Goal: Task Accomplishment & Management: Complete application form

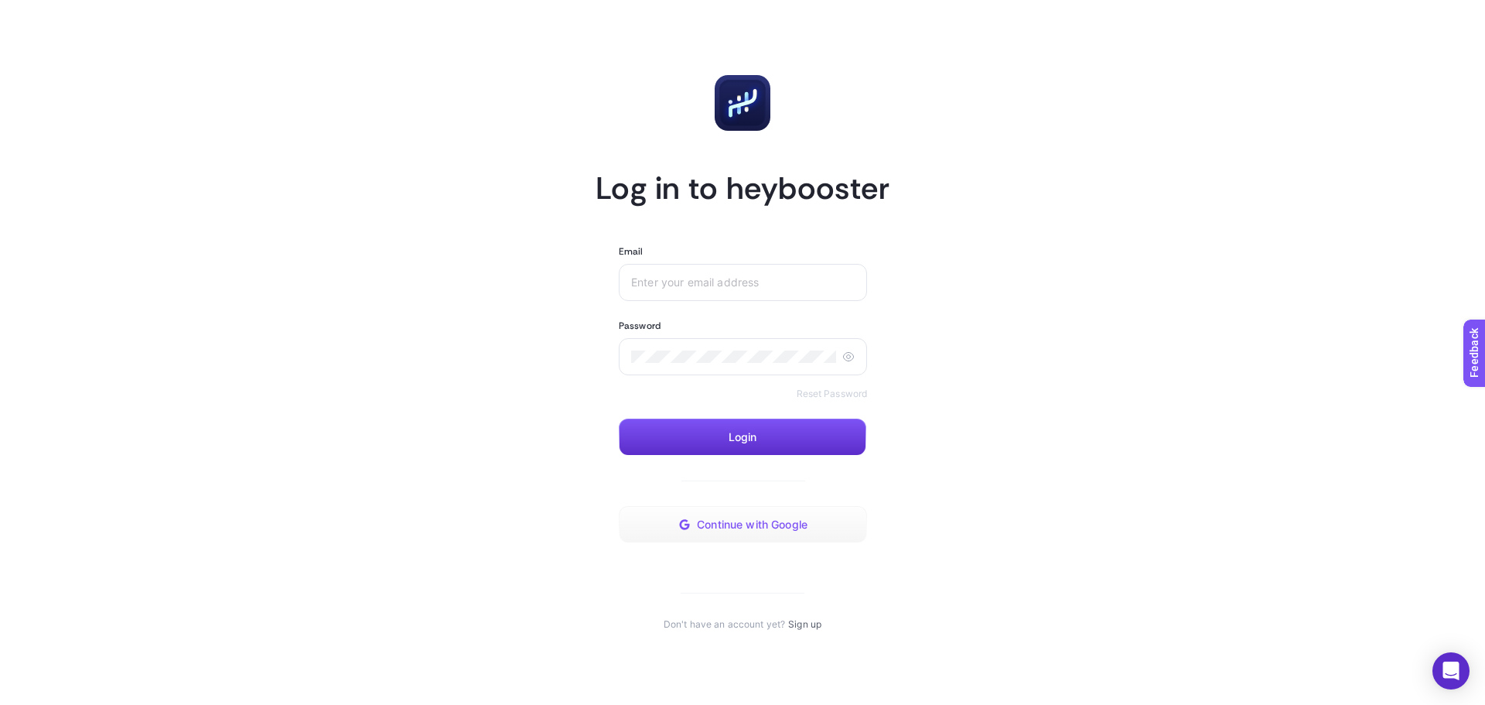
click at [795, 531] on button "Continue with Google" at bounding box center [743, 524] width 248 height 37
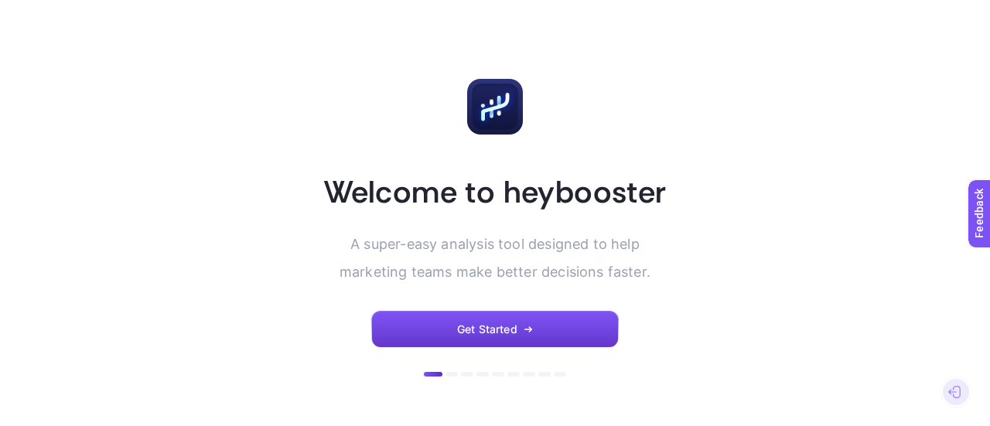
click at [529, 316] on button "Get Started" at bounding box center [495, 329] width 248 height 37
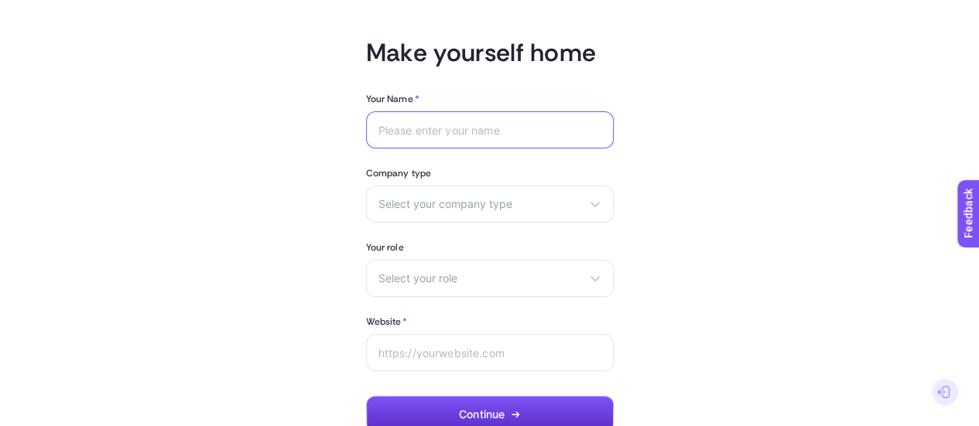
click at [459, 131] on input "Your Name *" at bounding box center [489, 130] width 223 height 12
type input "Oğuz"
click at [475, 206] on span "Select your company type" at bounding box center [480, 204] width 204 height 12
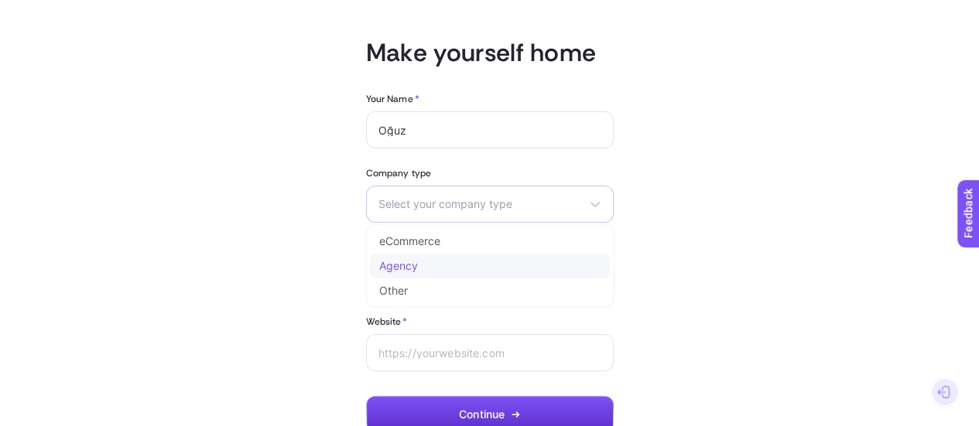
click at [408, 260] on span "Agency" at bounding box center [398, 266] width 39 height 12
click at [485, 273] on span "Select your role" at bounding box center [480, 278] width 204 height 12
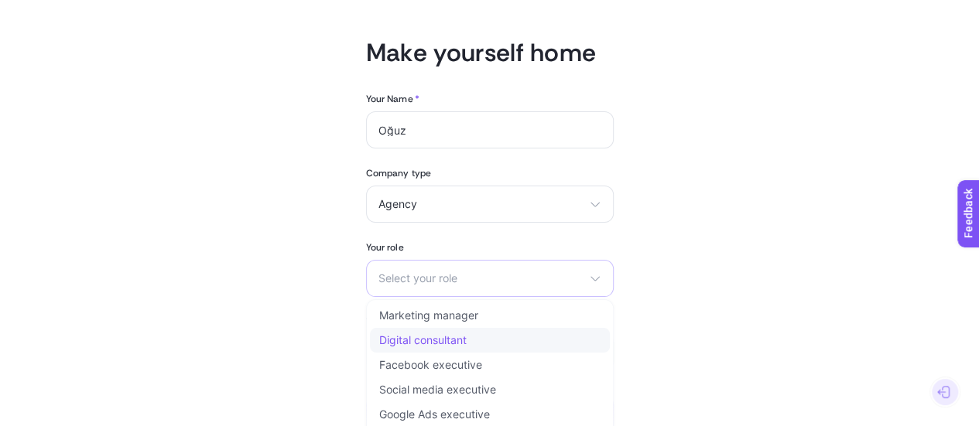
click at [454, 337] on span "Digital consultant" at bounding box center [422, 340] width 87 height 12
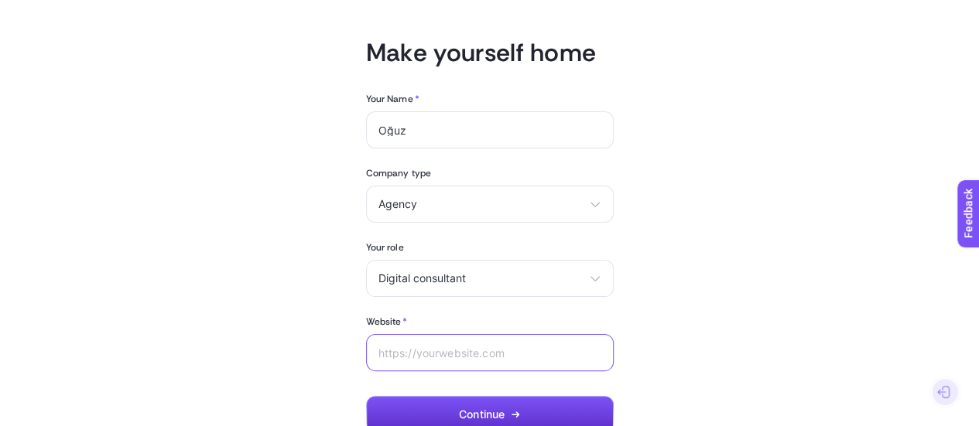
click at [412, 347] on input "Website *" at bounding box center [489, 353] width 223 height 12
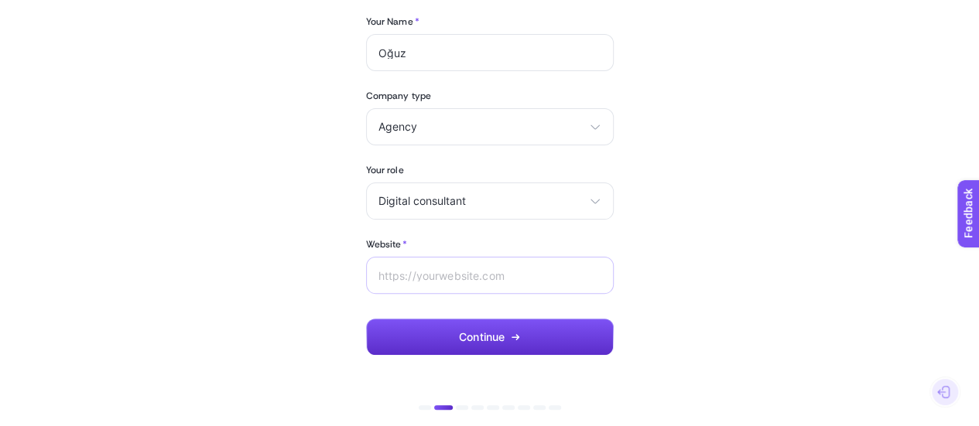
click at [473, 262] on div at bounding box center [490, 275] width 248 height 37
click at [478, 274] on input "Website *" at bounding box center [489, 275] width 223 height 12
paste input "[URL][DOMAIN_NAME]"
type input "[URL][DOMAIN_NAME]"
click at [480, 333] on span "Continue" at bounding box center [482, 337] width 46 height 12
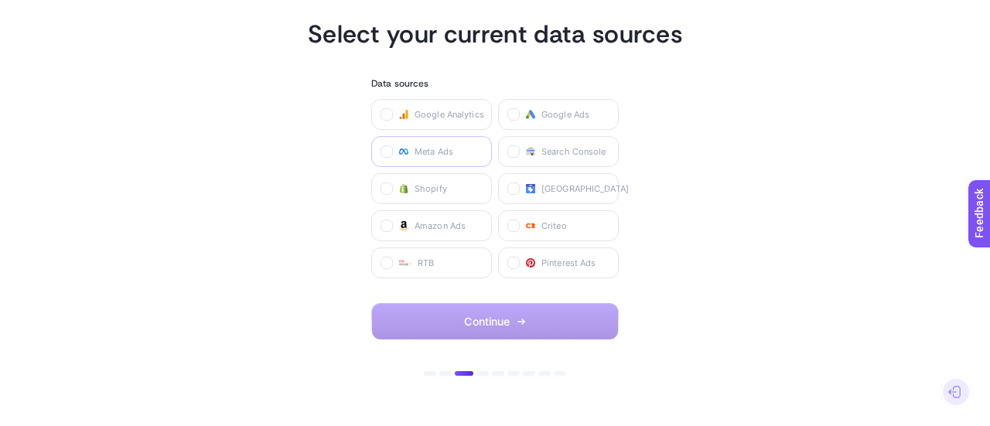
click at [469, 156] on label "Meta Ads" at bounding box center [431, 151] width 121 height 31
click at [0, 0] on Ads "checkbox" at bounding box center [0, 0] width 0 height 0
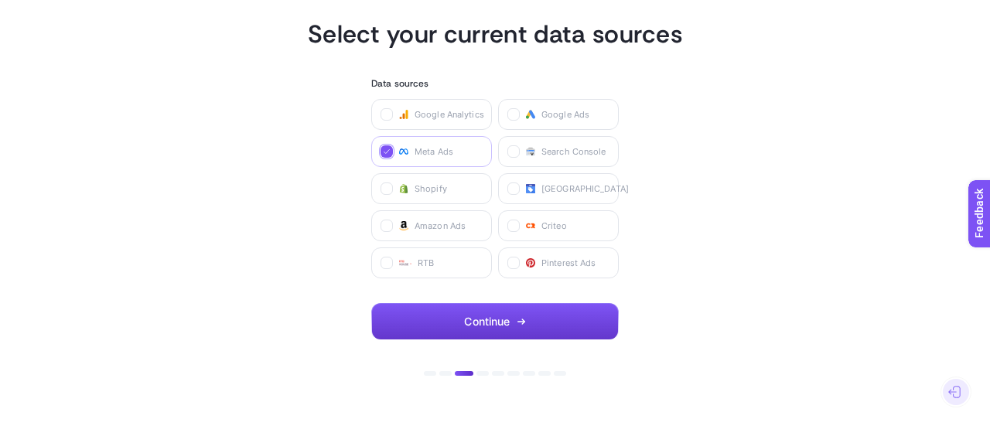
click at [481, 323] on span "Continue" at bounding box center [487, 322] width 46 height 12
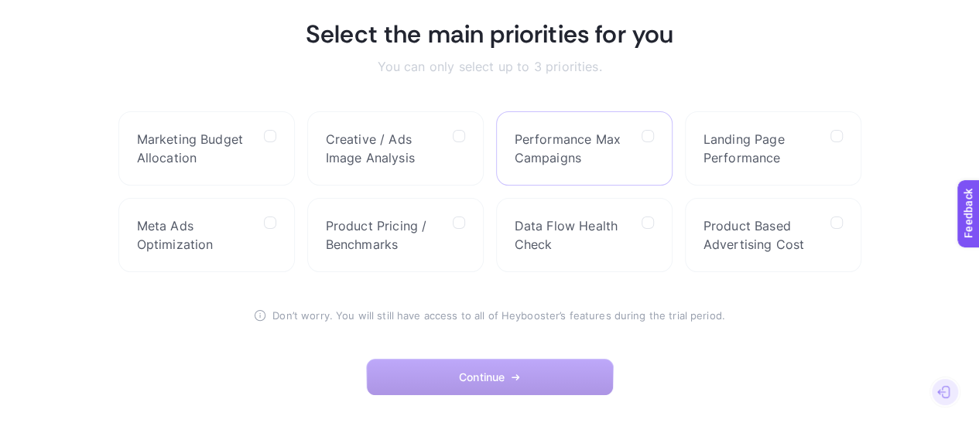
drag, startPoint x: 599, startPoint y: 148, endPoint x: 580, endPoint y: 171, distance: 29.7
click at [599, 149] on span "Performance Max Campaigns" at bounding box center [571, 148] width 114 height 37
click at [374, 144] on span "Creative / Ads Image Analysis" at bounding box center [383, 148] width 114 height 37
click at [0, 0] on Analysis "checkbox" at bounding box center [0, 0] width 0 height 0
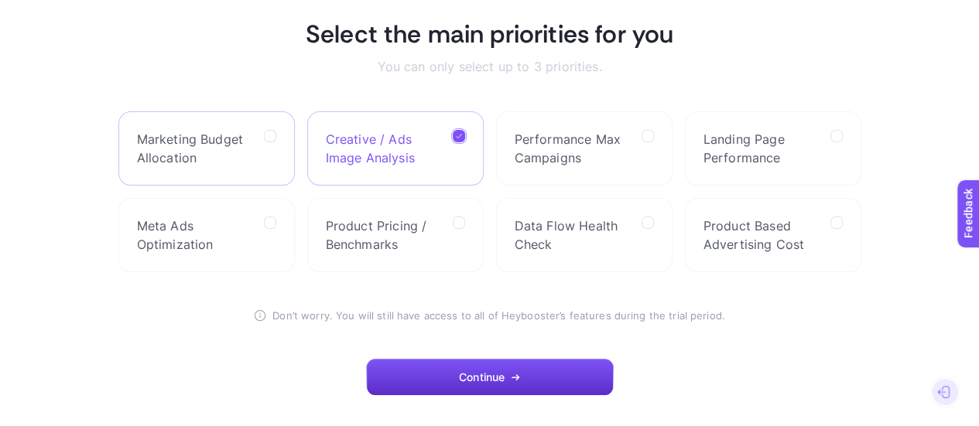
click at [248, 145] on span "Marketing Budget Allocation" at bounding box center [194, 148] width 114 height 37
click at [0, 0] on Allocation "checkbox" at bounding box center [0, 0] width 0 height 0
click at [235, 241] on span "Meta Ads Optimization" at bounding box center [194, 235] width 114 height 37
click at [0, 0] on Optimization "checkbox" at bounding box center [0, 0] width 0 height 0
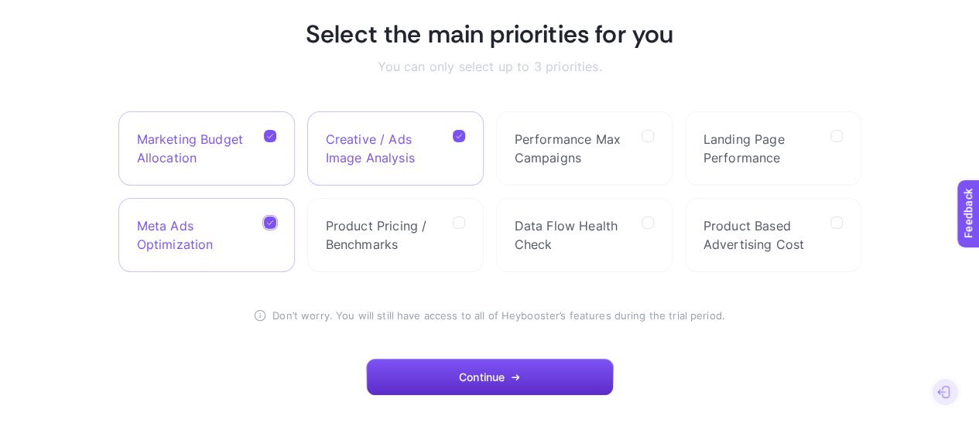
click at [455, 139] on icon at bounding box center [459, 136] width 8 height 8
click at [0, 0] on Analysis "checkbox" at bounding box center [0, 0] width 0 height 0
click at [404, 241] on span "Product Pricing / Benchmarks" at bounding box center [383, 235] width 114 height 37
click at [0, 0] on Benchmarks "checkbox" at bounding box center [0, 0] width 0 height 0
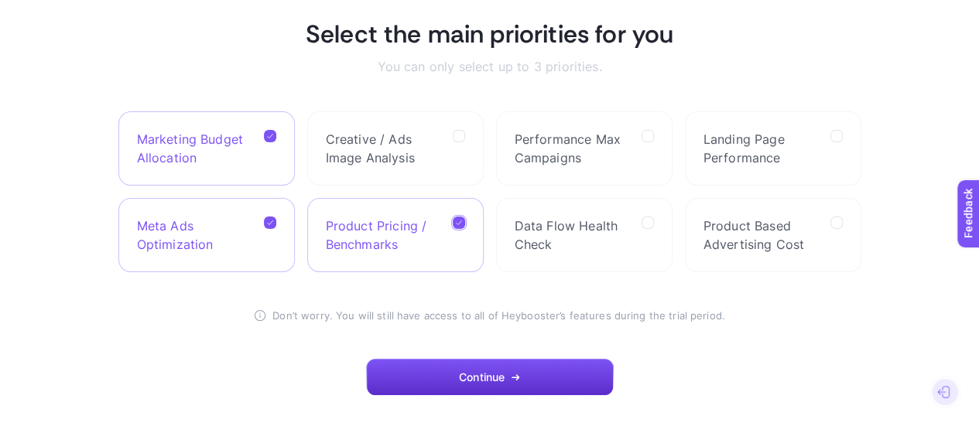
click at [277, 132] on label "Marketing Budget Allocation" at bounding box center [206, 148] width 176 height 74
click at [0, 0] on Allocation "checkbox" at bounding box center [0, 0] width 0 height 0
click at [458, 378] on button "Continue" at bounding box center [490, 377] width 248 height 37
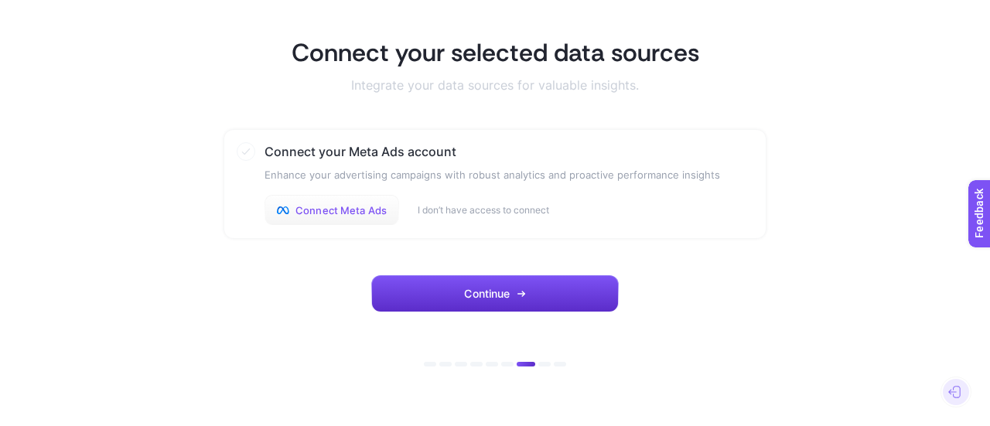
click at [362, 210] on span "Connect Meta Ads" at bounding box center [341, 210] width 91 height 12
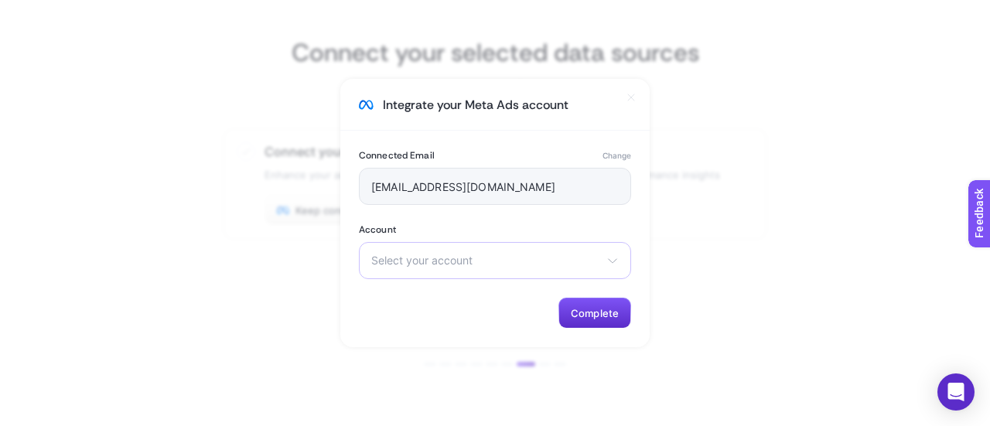
click at [483, 261] on span "Select your account" at bounding box center [485, 261] width 229 height 12
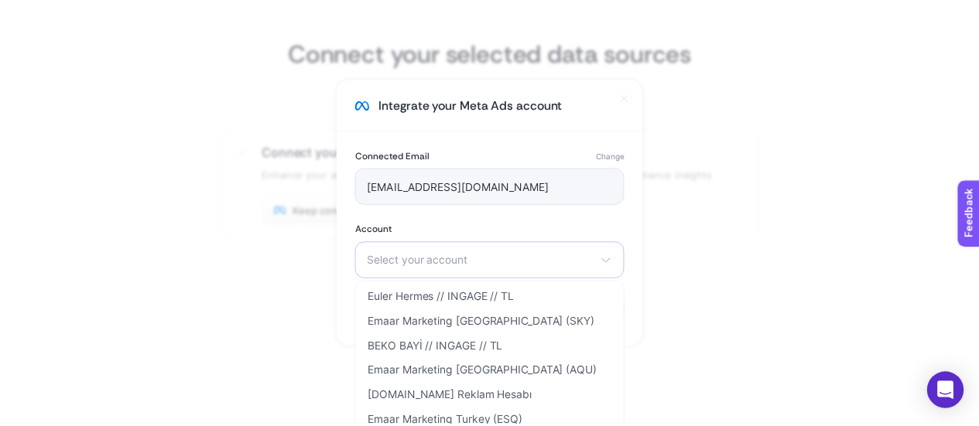
scroll to position [1238, 0]
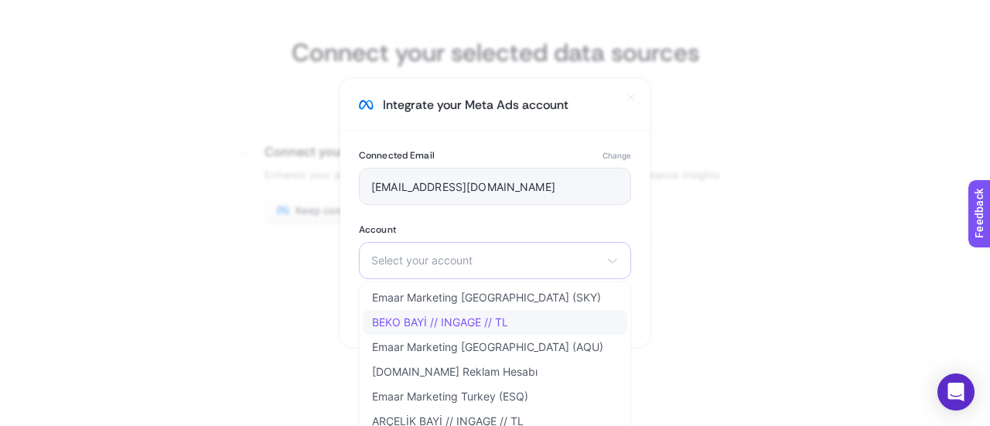
click at [473, 323] on span "BEKO BAYİ // INGAGE // TL" at bounding box center [440, 322] width 136 height 12
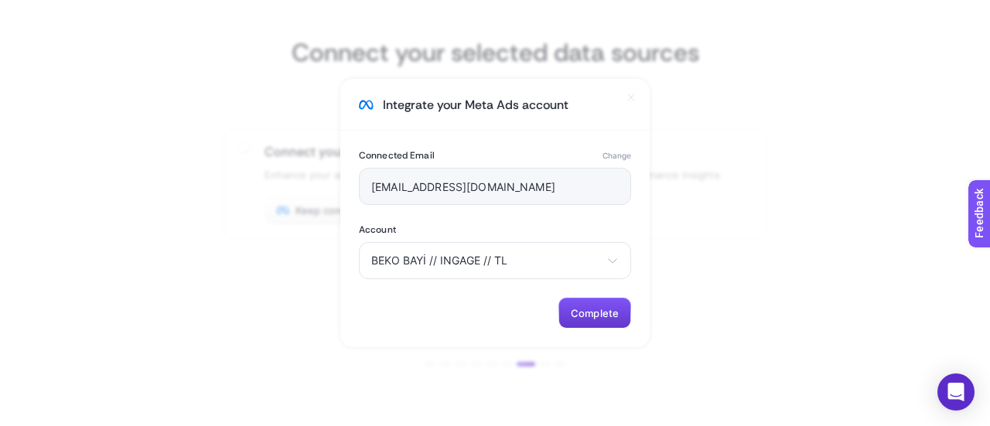
click at [616, 320] on button "Complete" at bounding box center [595, 313] width 73 height 31
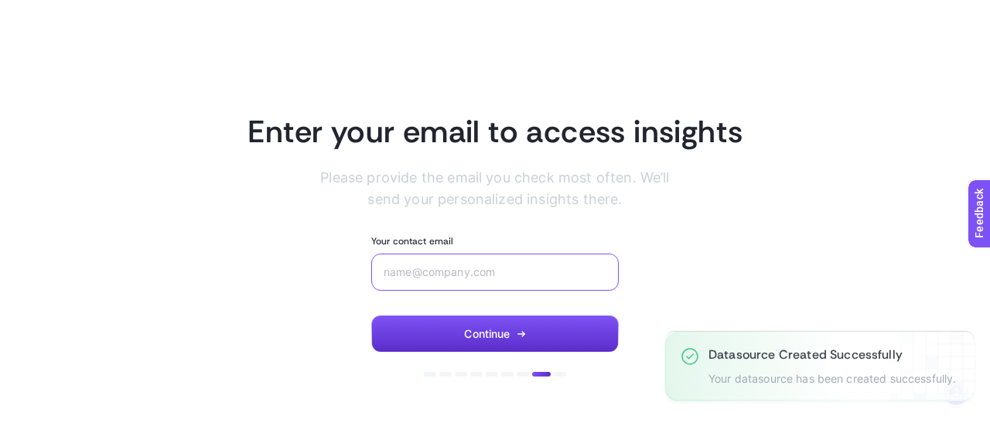
click at [509, 271] on input "Your contact email" at bounding box center [495, 272] width 223 height 12
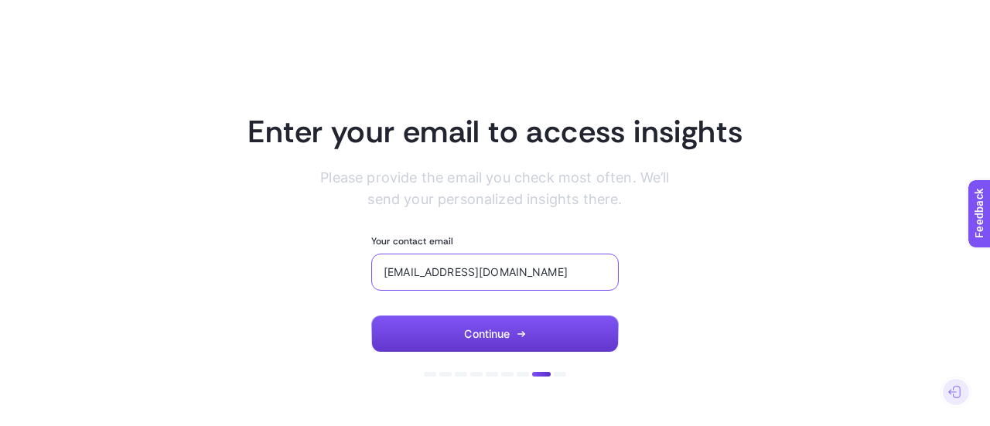
type input "oguzi@inmedia360.com"
click at [510, 333] on span "Continue" at bounding box center [487, 334] width 46 height 12
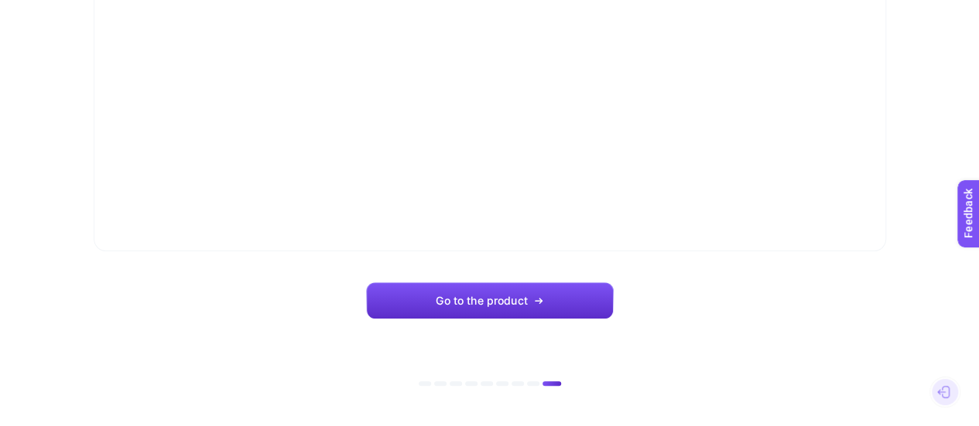
scroll to position [286, 0]
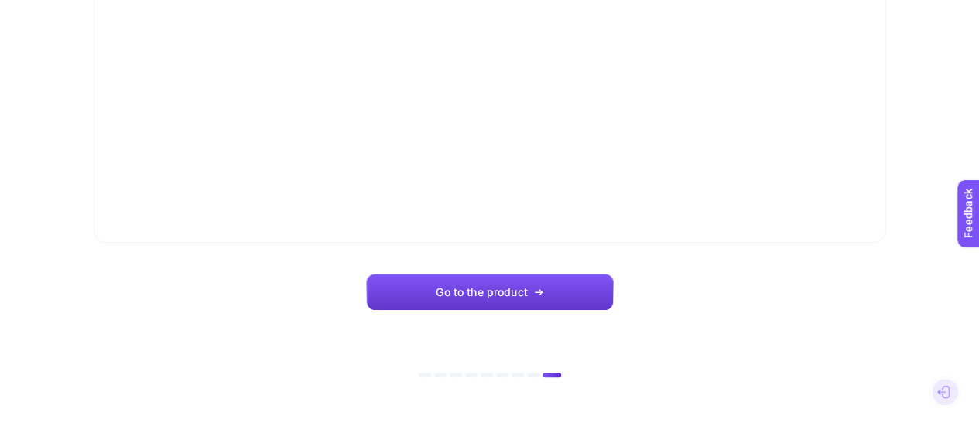
click at [534, 299] on button "Go to the product" at bounding box center [490, 292] width 248 height 37
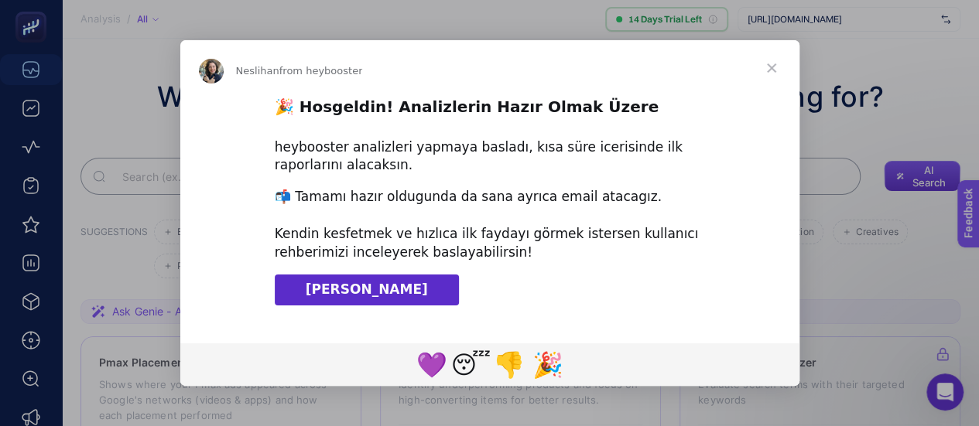
click at [774, 61] on span "Close" at bounding box center [771, 68] width 56 height 56
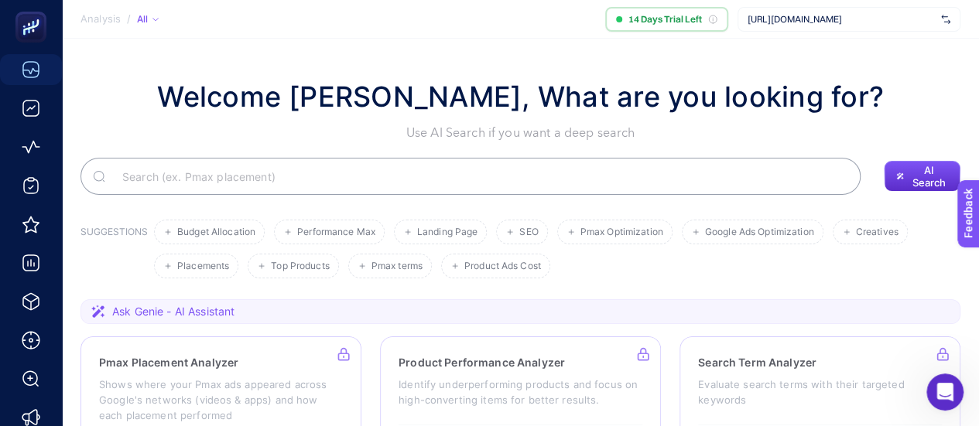
click at [945, 18] on img at bounding box center [945, 19] width 9 height 15
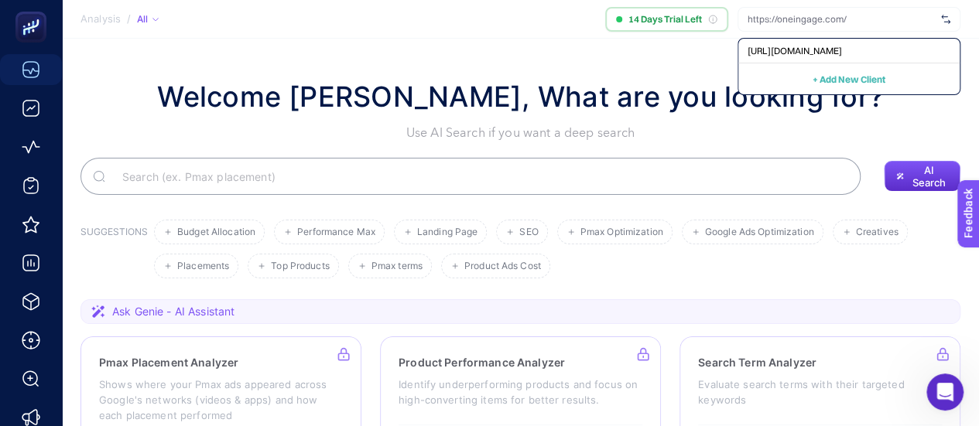
click at [860, 72] on button "+ Add New Client" at bounding box center [848, 79] width 73 height 19
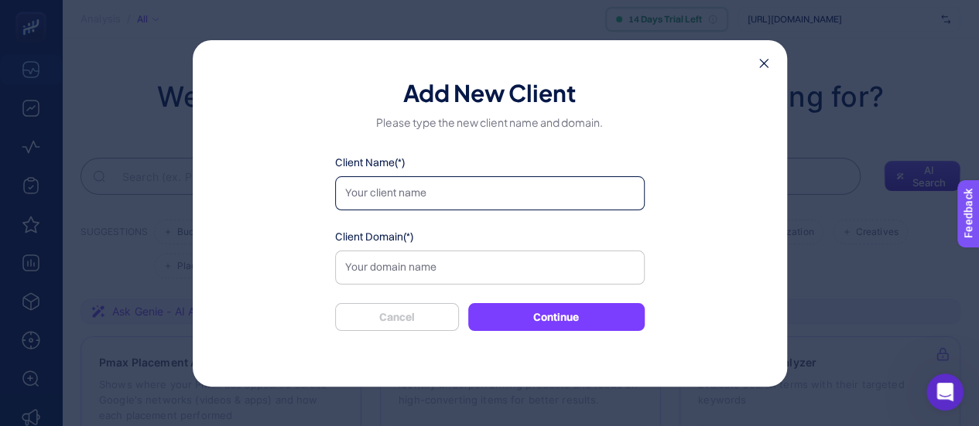
click at [414, 190] on input "Client Name(*)" at bounding box center [489, 193] width 309 height 34
type input "Arçelik Bayi"
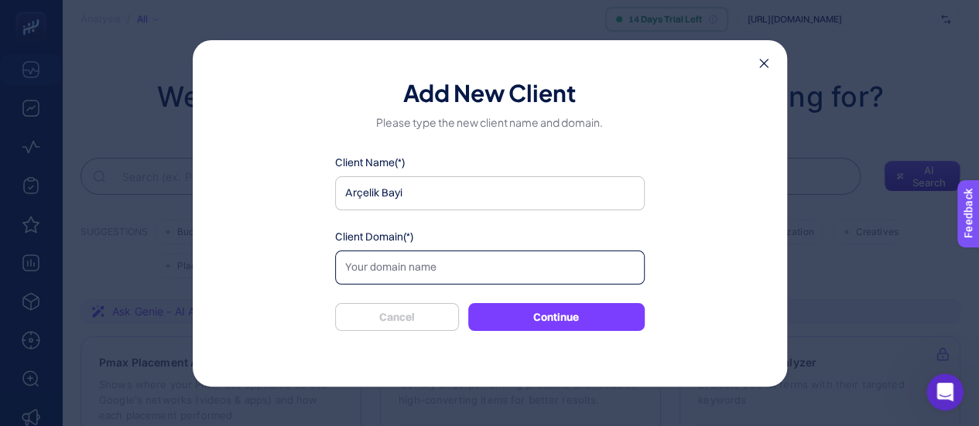
click at [405, 279] on input "Client Domain(*)" at bounding box center [489, 268] width 309 height 34
paste input "[URL][DOMAIN_NAME]"
type input "[URL][DOMAIN_NAME]"
click at [565, 318] on button "Continue" at bounding box center [556, 317] width 176 height 28
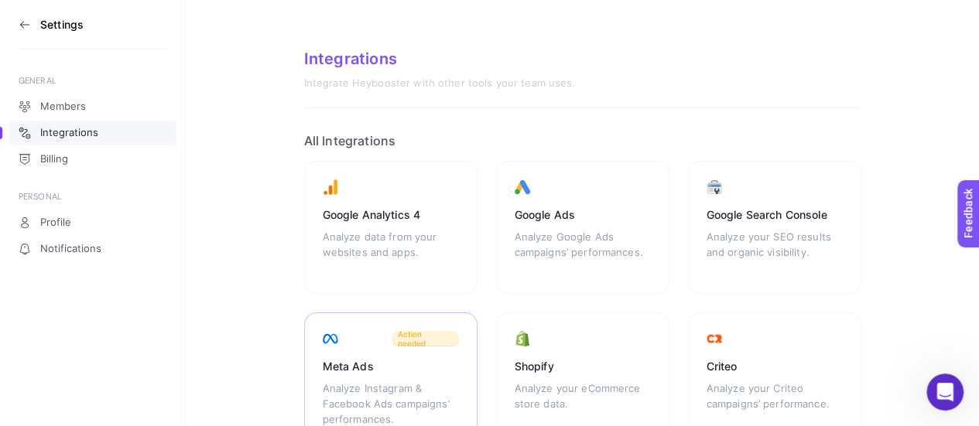
click at [387, 384] on div "Analyze Instagram & Facebook Ads campaigns’ performances." at bounding box center [391, 404] width 136 height 46
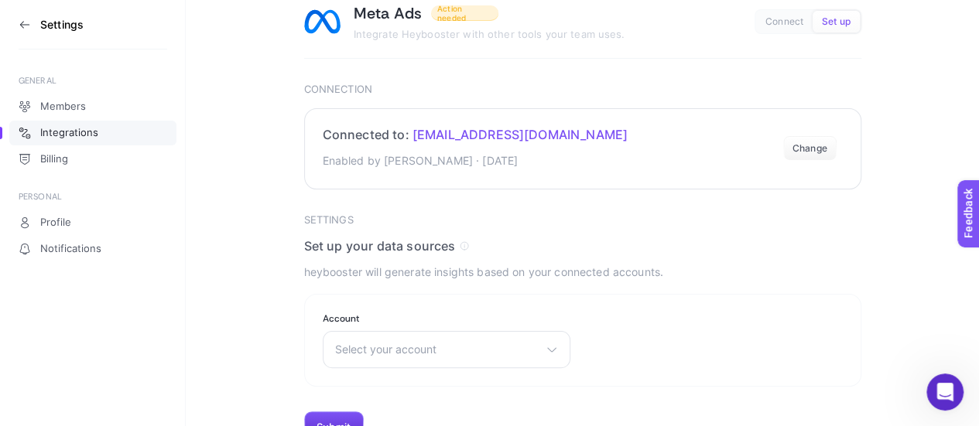
scroll to position [92, 0]
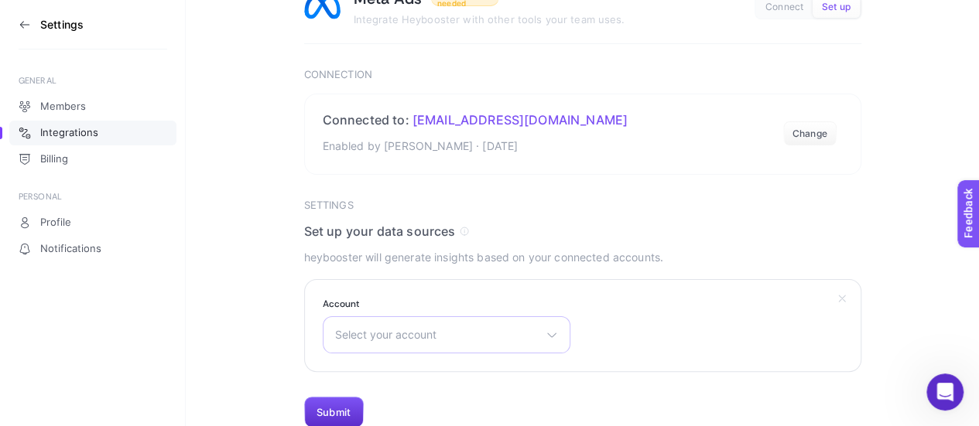
click at [453, 335] on span "Select your account" at bounding box center [437, 335] width 204 height 12
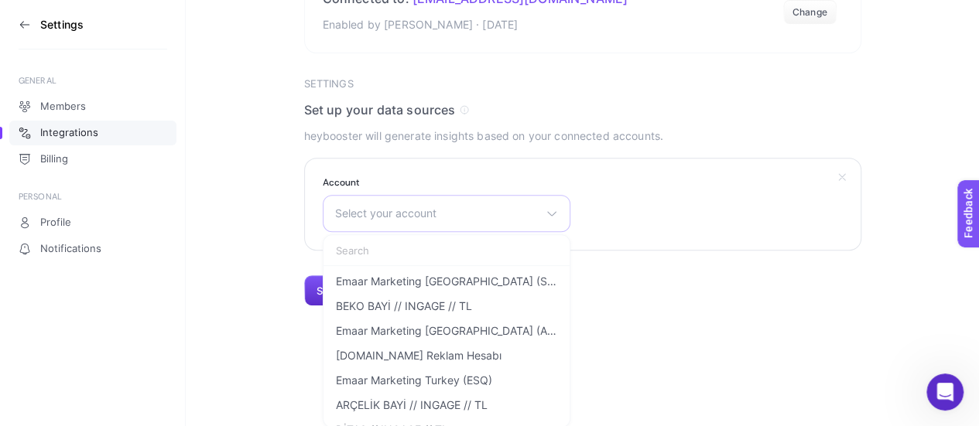
scroll to position [1315, 0]
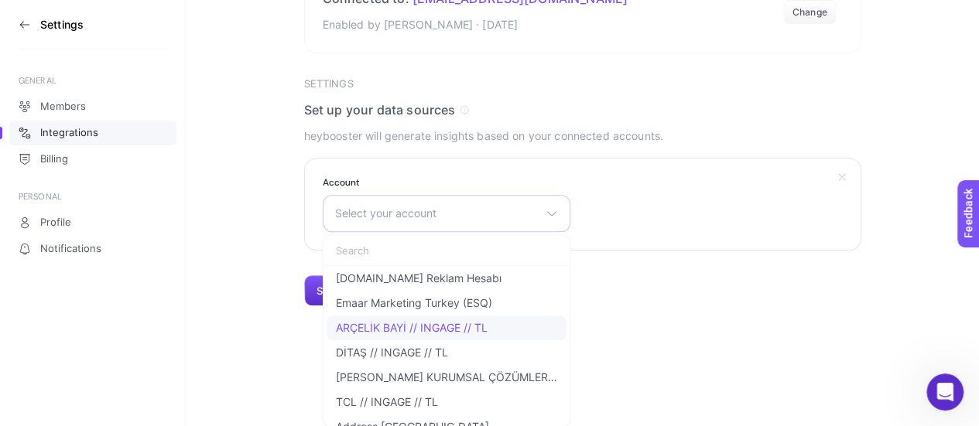
click at [465, 335] on li "ARÇELİK BAYİ // INGAGE // TL" at bounding box center [446, 328] width 240 height 25
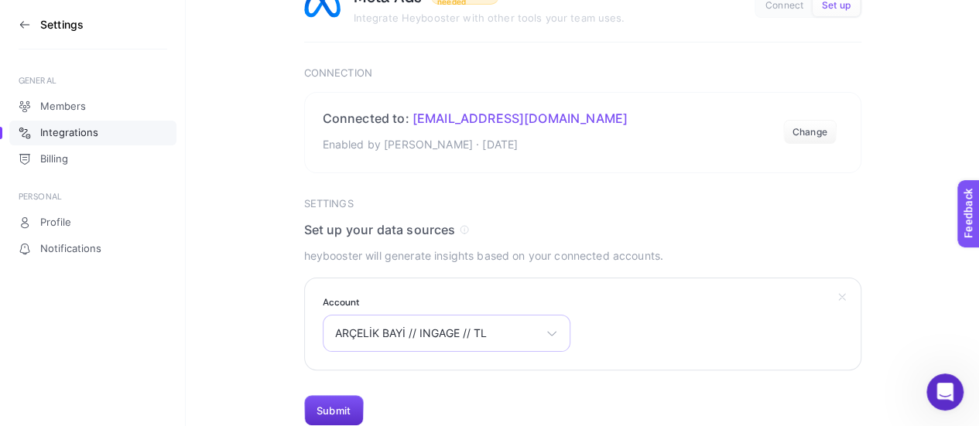
scroll to position [92, 0]
click at [329, 402] on button "Submit" at bounding box center [334, 412] width 60 height 31
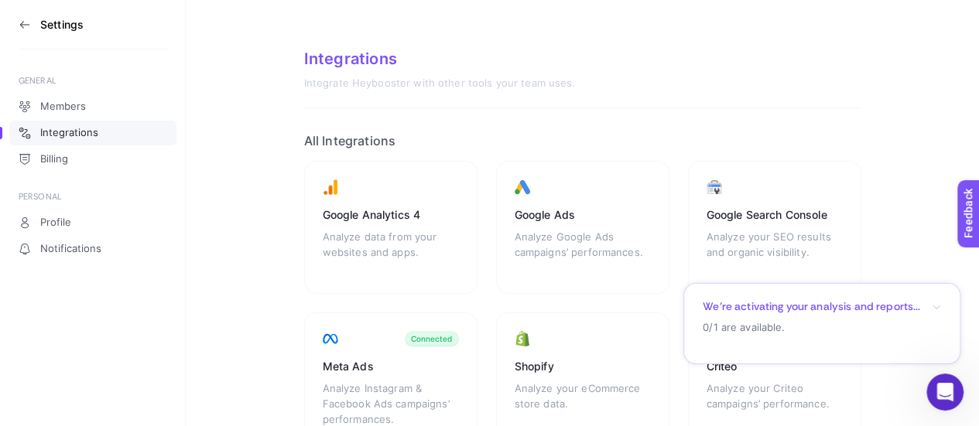
click at [22, 25] on icon at bounding box center [24, 25] width 9 height 0
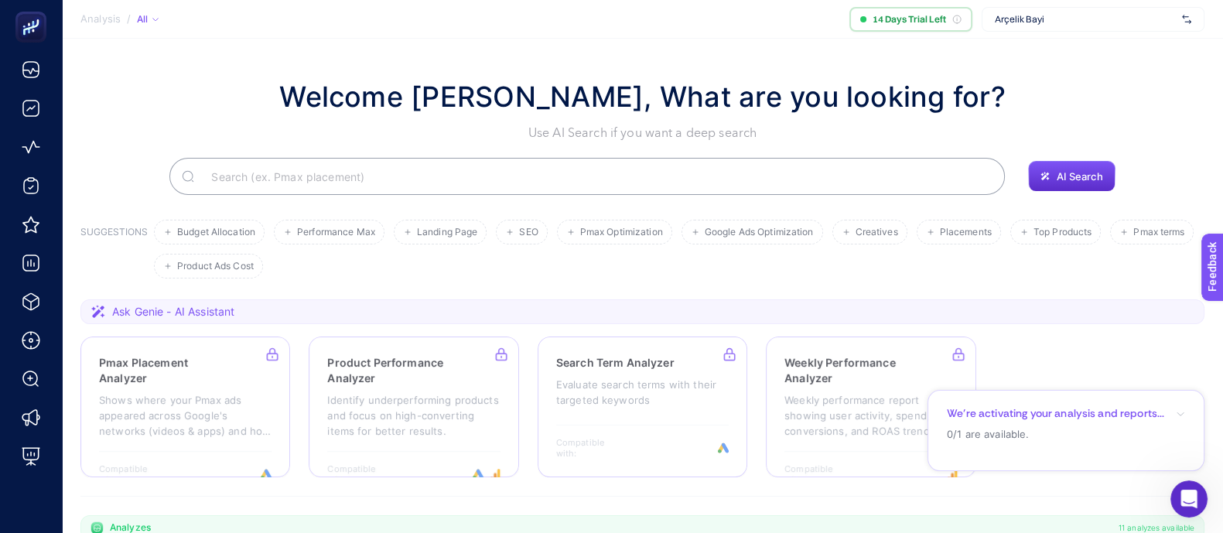
click at [989, 15] on img at bounding box center [1186, 19] width 9 height 15
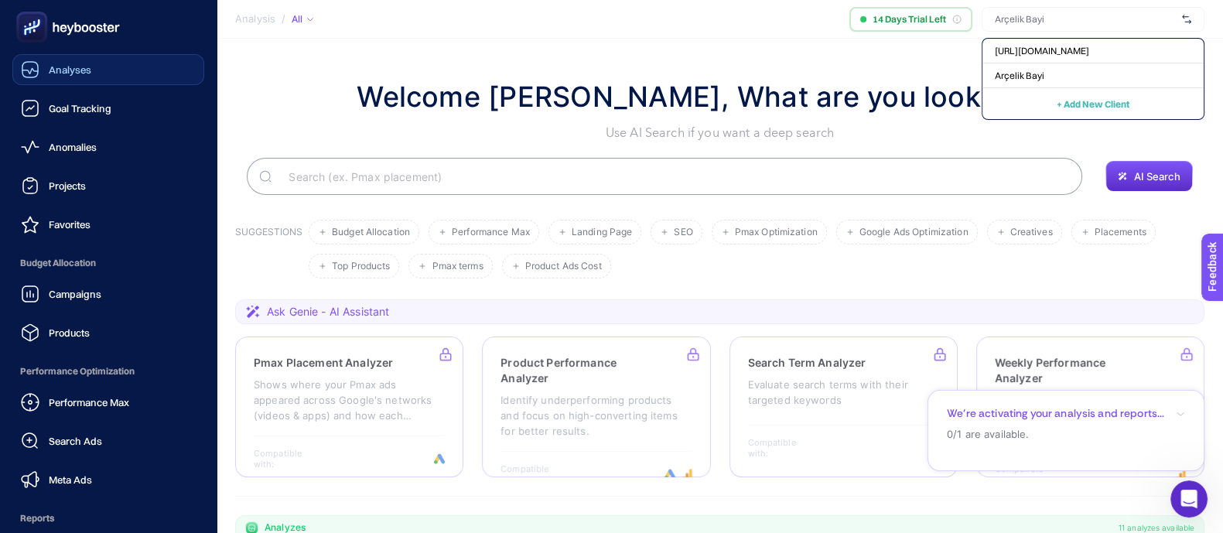
click at [119, 67] on link "Analyses" at bounding box center [108, 69] width 192 height 31
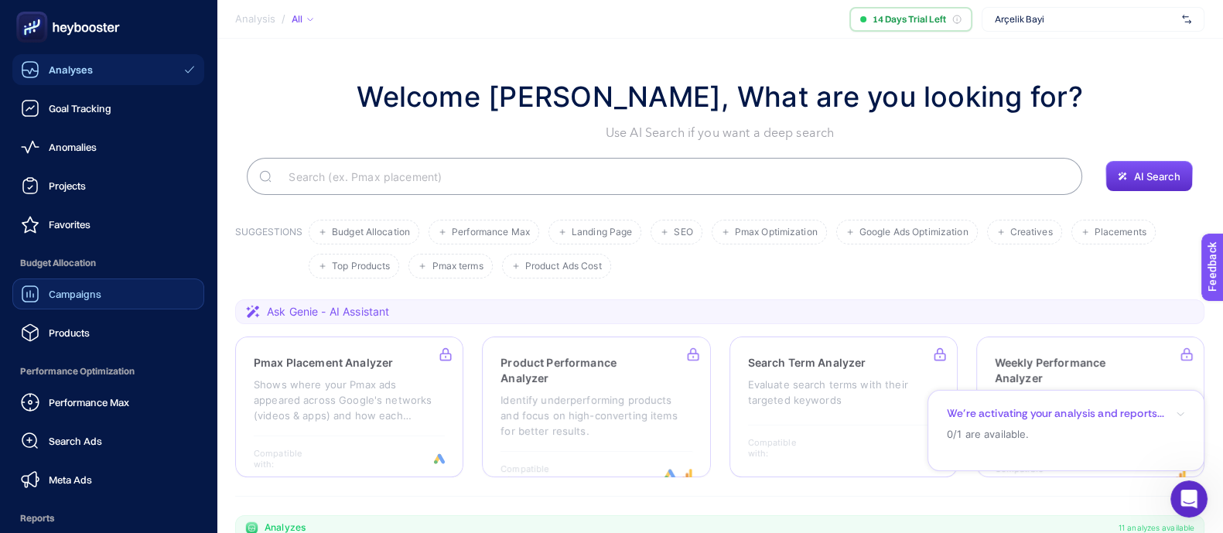
click at [104, 282] on link "Campaigns" at bounding box center [108, 293] width 192 height 31
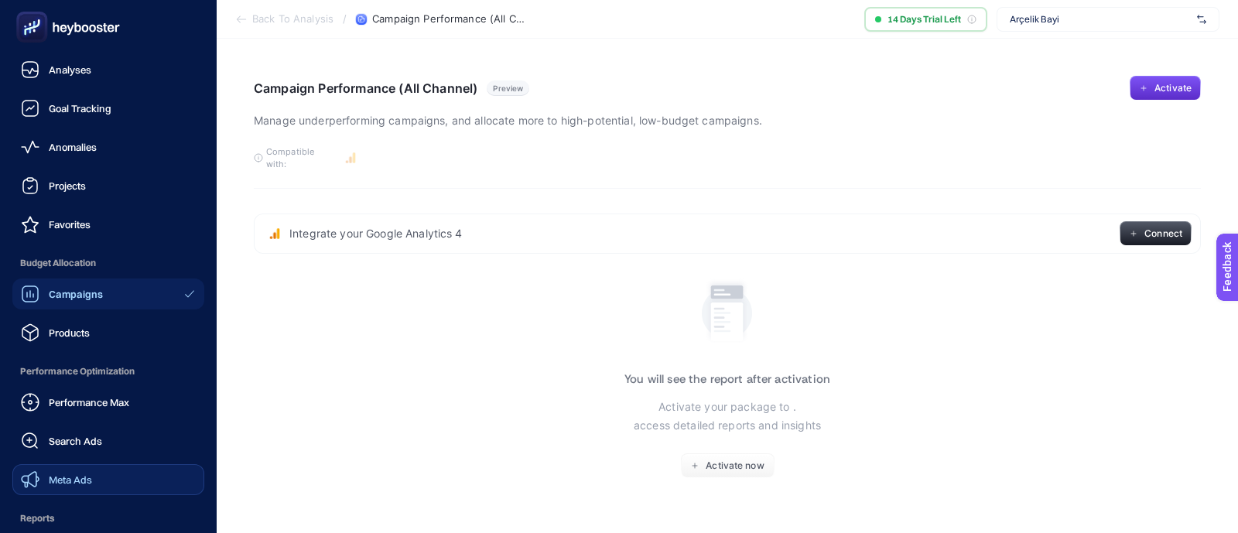
click at [84, 425] on span "Meta Ads" at bounding box center [70, 479] width 43 height 12
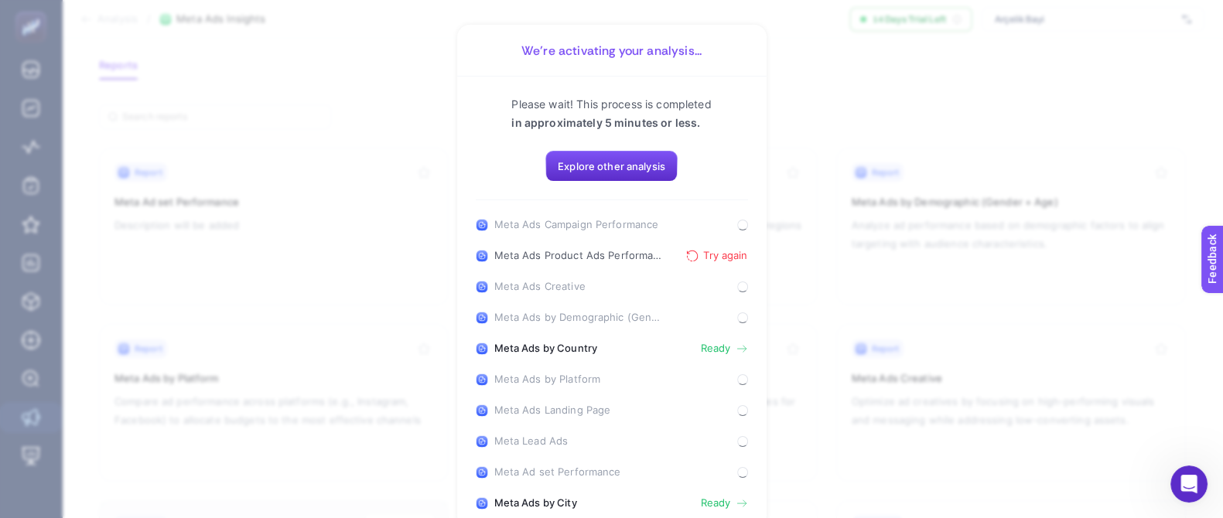
scroll to position [96, 0]
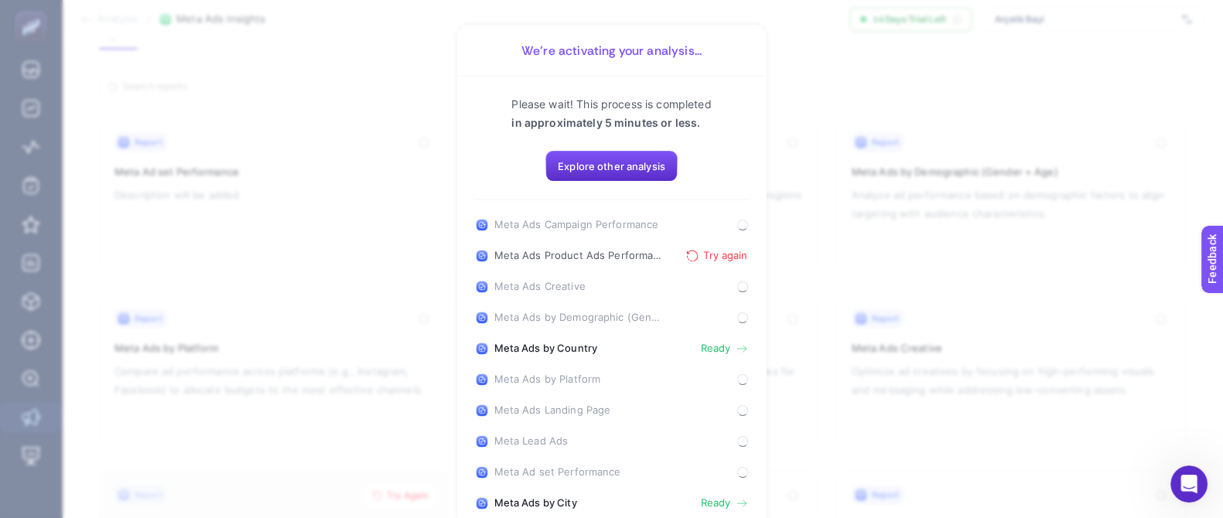
click at [702, 251] on button "Try again" at bounding box center [716, 256] width 61 height 12
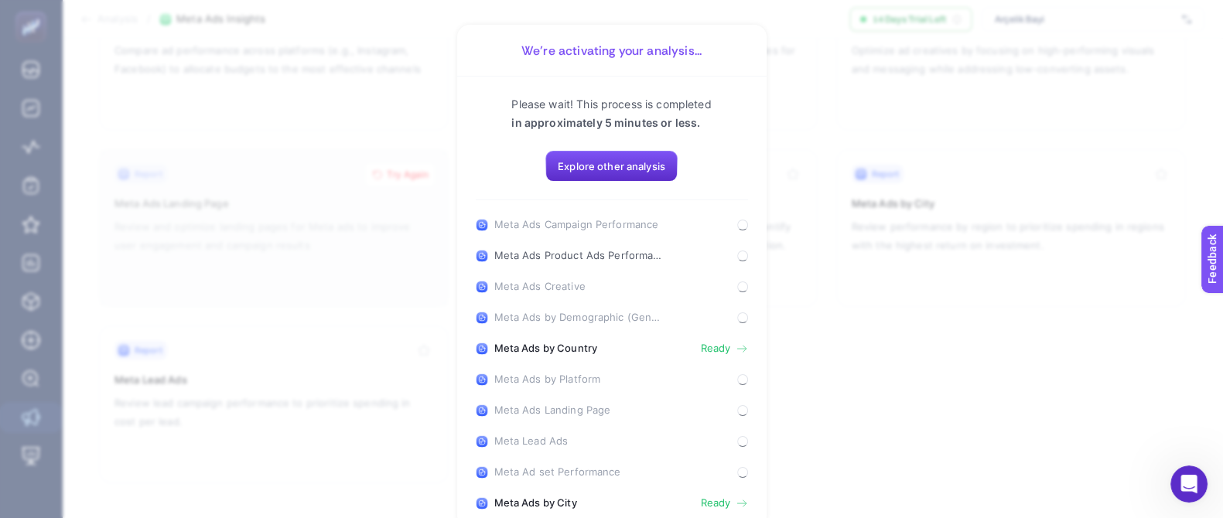
scroll to position [0, 0]
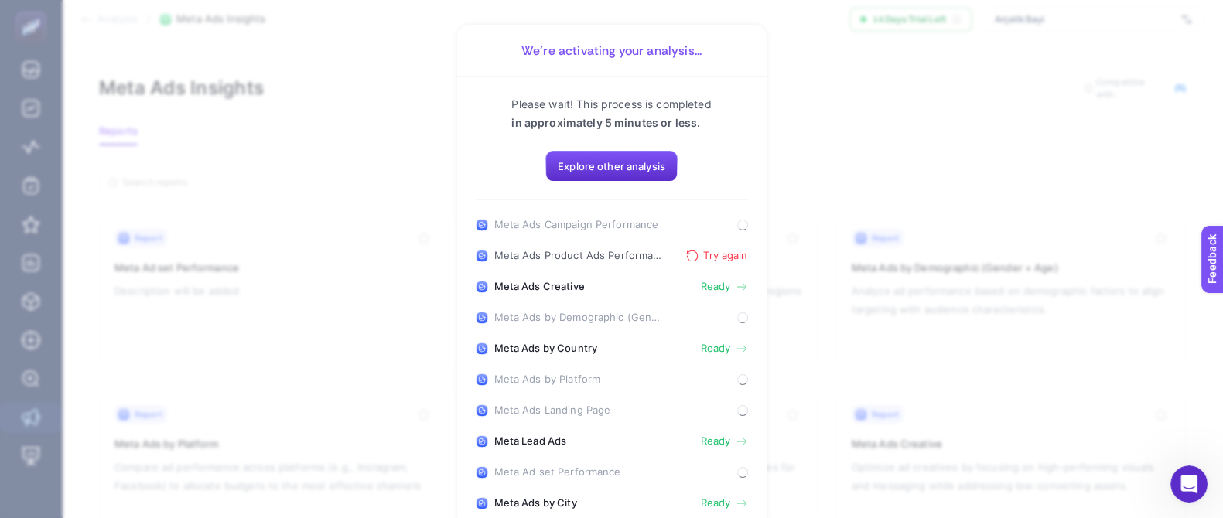
click at [700, 254] on button "Try again" at bounding box center [716, 256] width 61 height 12
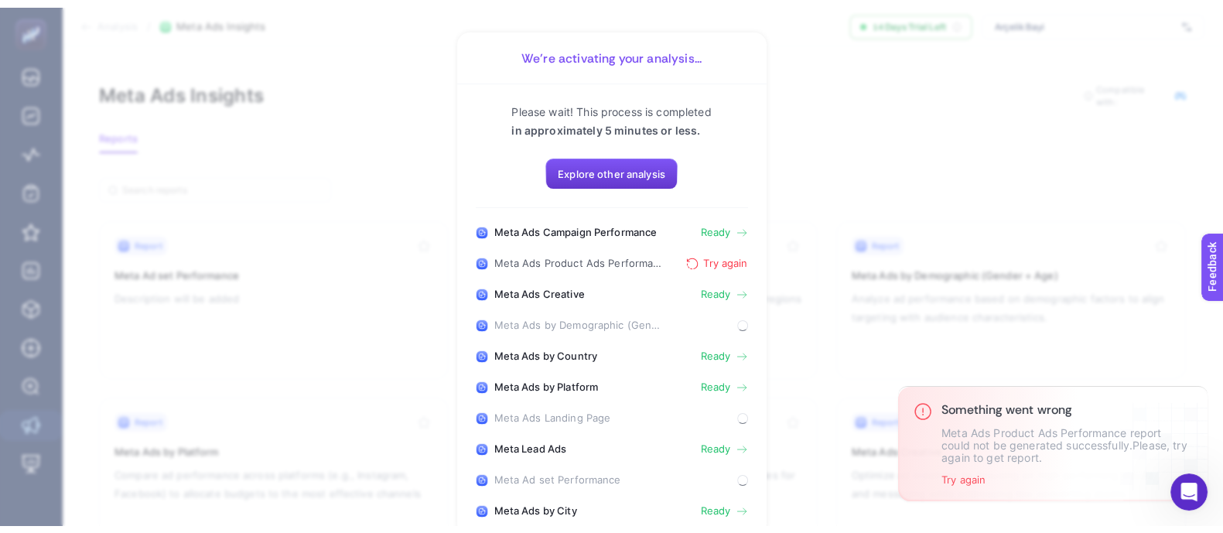
scroll to position [417, 0]
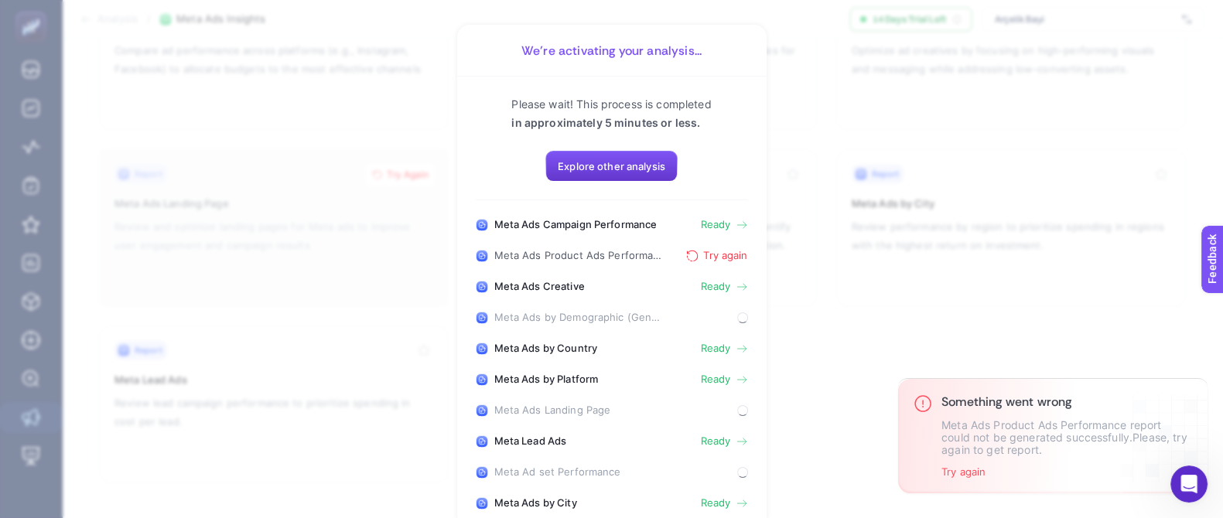
click at [647, 161] on span "Explore other analysis" at bounding box center [612, 166] width 108 height 12
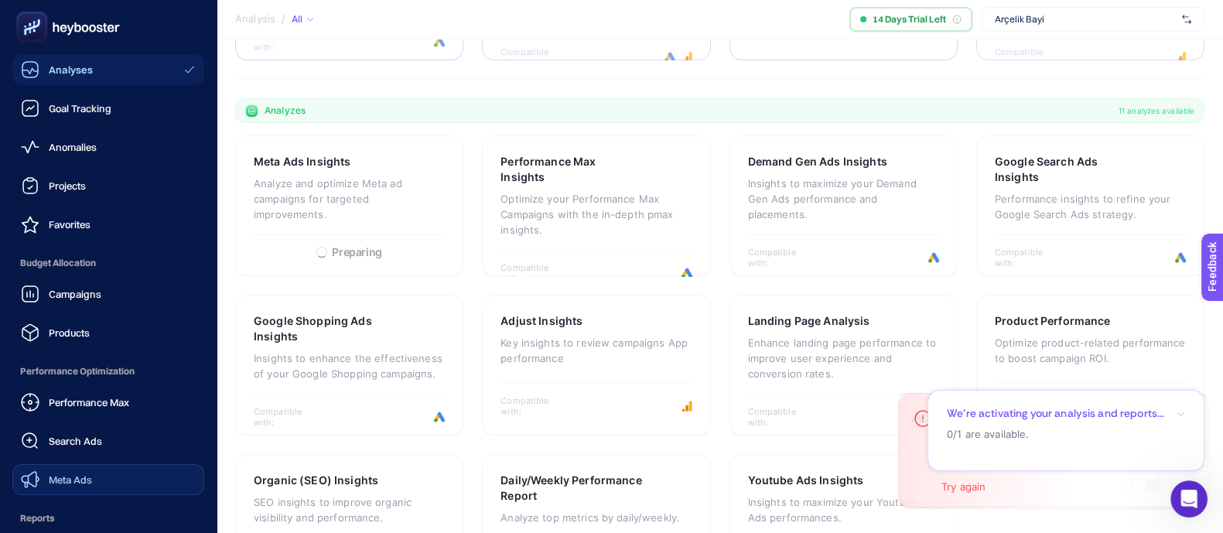
click at [34, 30] on icon at bounding box center [34, 30] width 0 height 1
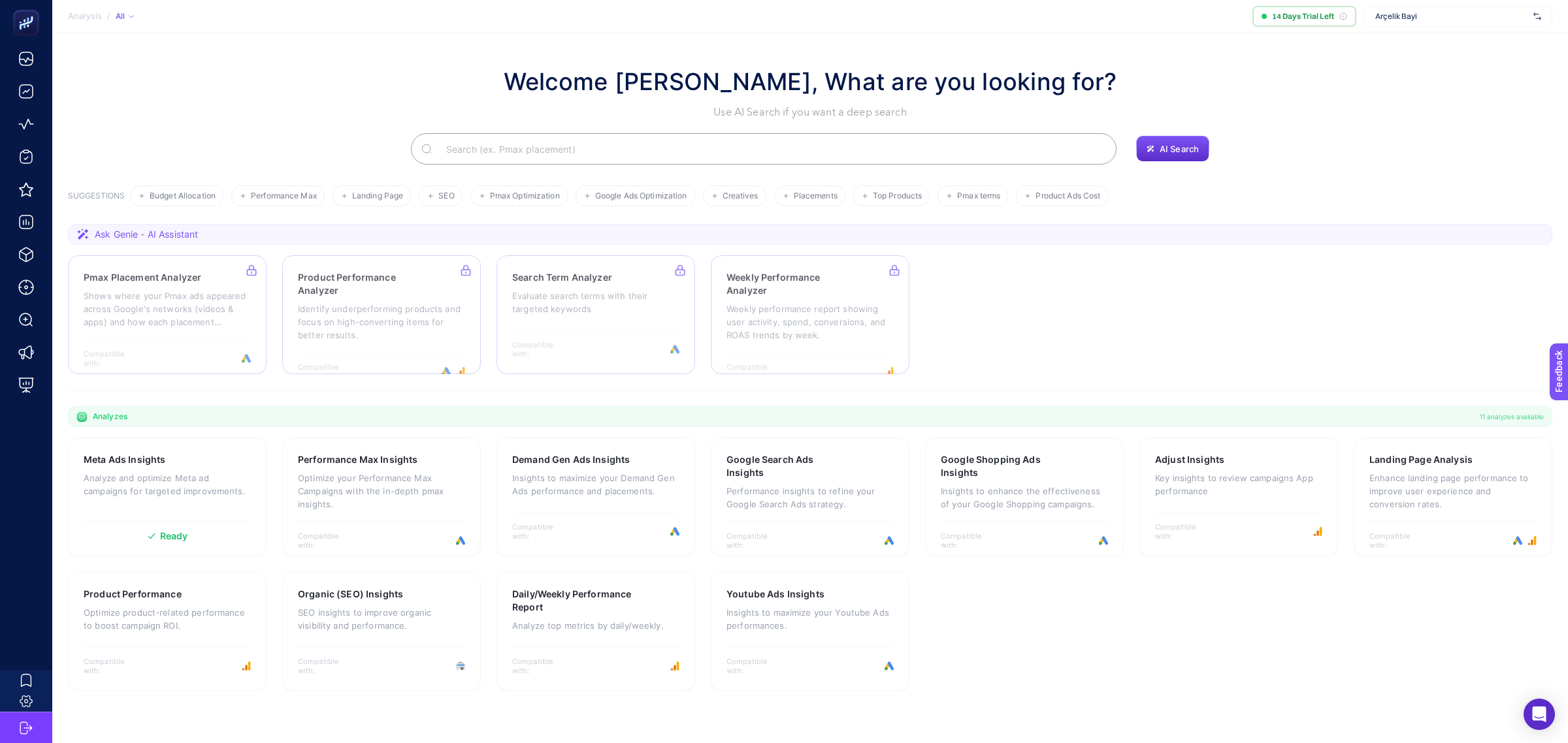
click at [1390, 16] on span "Arçelik Bayi" at bounding box center [1451, 16] width 153 height 10
click at [388, 73] on div "Welcome Oğuz, What are you looking for? Use AI Search if you want a deep search" at bounding box center [810, 92] width 1484 height 57
click at [119, 14] on div "All" at bounding box center [125, 16] width 19 height 10
click at [362, 73] on div "Welcome Oğuz, What are you looking for? Use AI Search if you want a deep search" at bounding box center [810, 92] width 1484 height 57
